Goal: Information Seeking & Learning: Learn about a topic

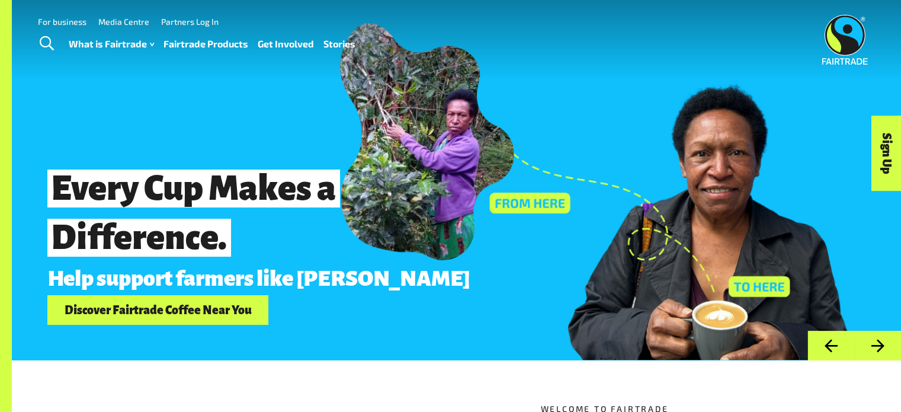
click at [180, 46] on link "Fairtrade Products" at bounding box center [206, 44] width 85 height 17
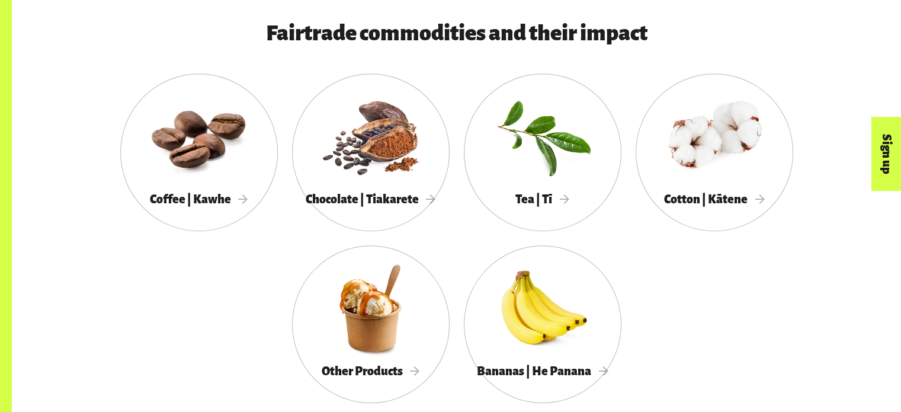
scroll to position [663, 0]
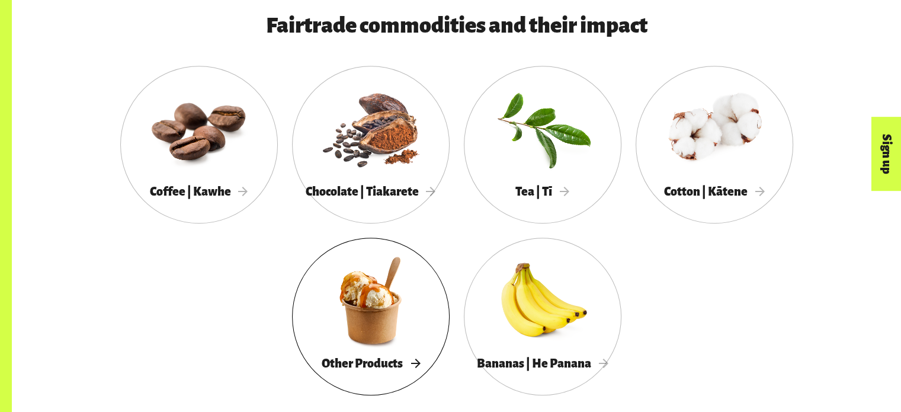
click at [377, 302] on div at bounding box center [371, 300] width 158 height 102
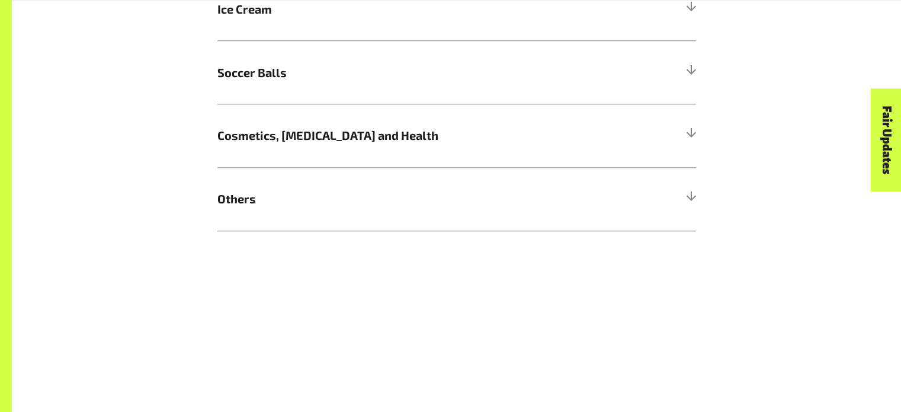
scroll to position [1326, 0]
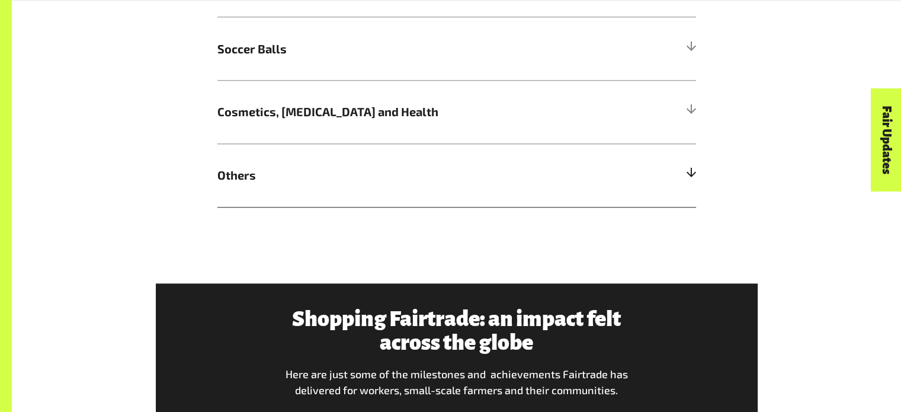
click at [690, 177] on div at bounding box center [690, 174] width 11 height 11
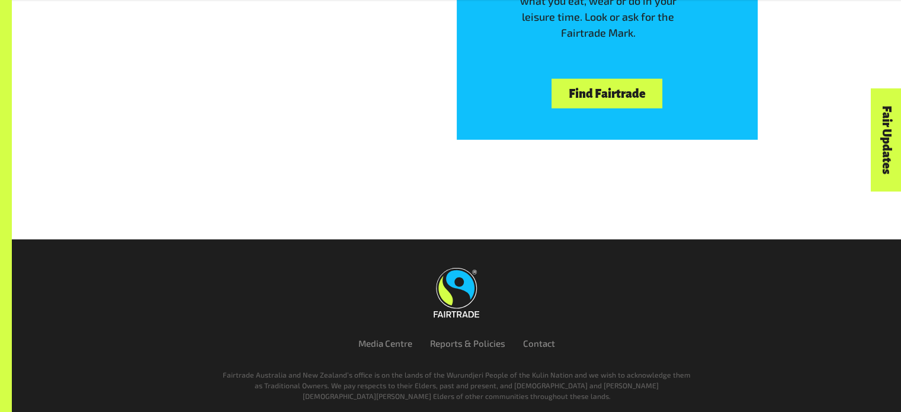
scroll to position [3331, 0]
